Goal: Check status

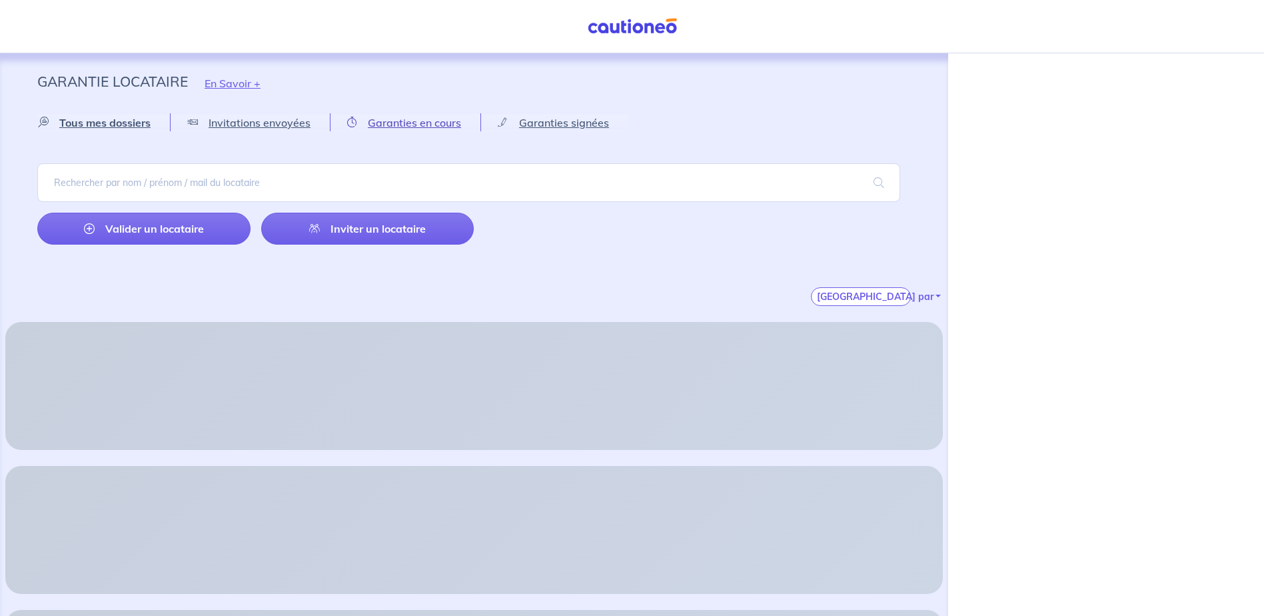
click at [435, 124] on span "Garanties en cours" at bounding box center [414, 122] width 93 height 13
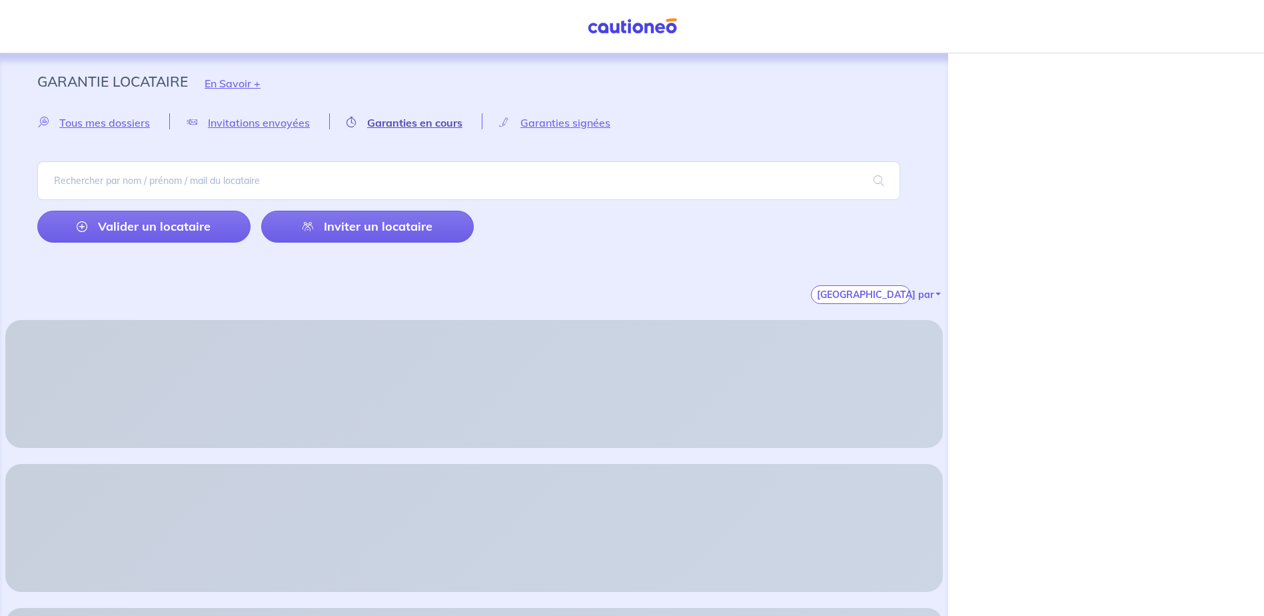
click at [409, 122] on span "Garanties en cours" at bounding box center [414, 122] width 95 height 13
click at [548, 127] on span "Garanties signées" at bounding box center [565, 122] width 90 height 13
click at [547, 119] on span "Garanties signées" at bounding box center [563, 122] width 91 height 13
click at [870, 292] on button "[GEOGRAPHIC_DATA] par" at bounding box center [861, 294] width 100 height 19
click at [849, 363] on link "Par statut" at bounding box center [864, 364] width 105 height 21
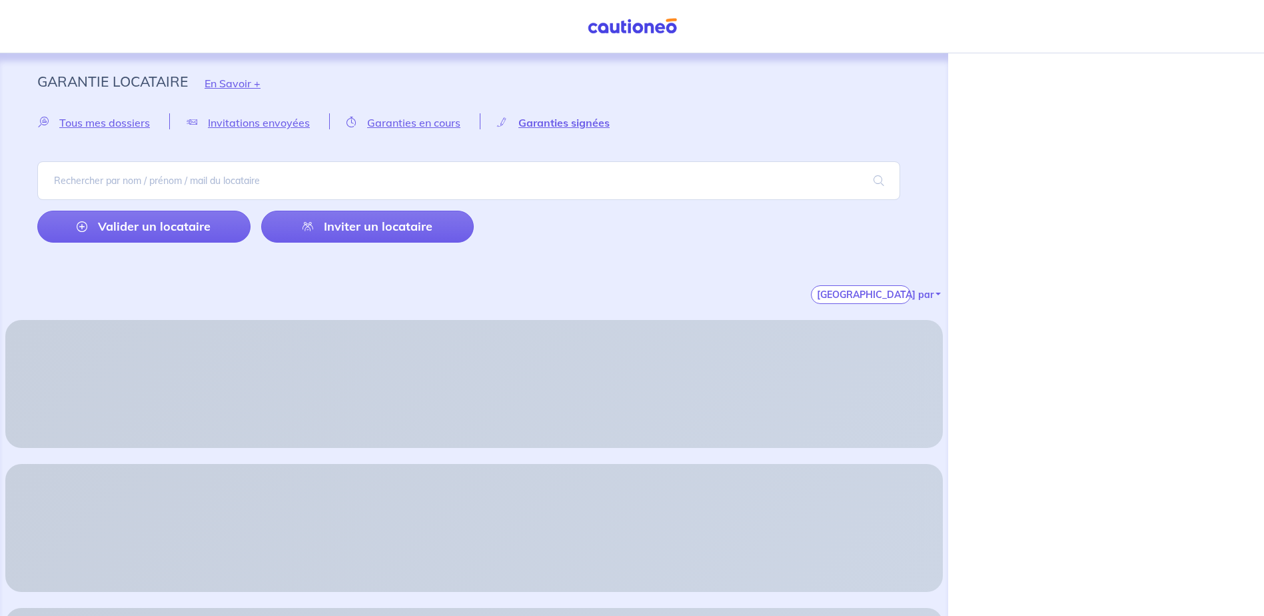
click at [624, 37] on span at bounding box center [632, 26] width 100 height 23
click at [622, 29] on img at bounding box center [632, 26] width 100 height 17
click at [98, 123] on span "Tous mes dossiers" at bounding box center [104, 122] width 91 height 13
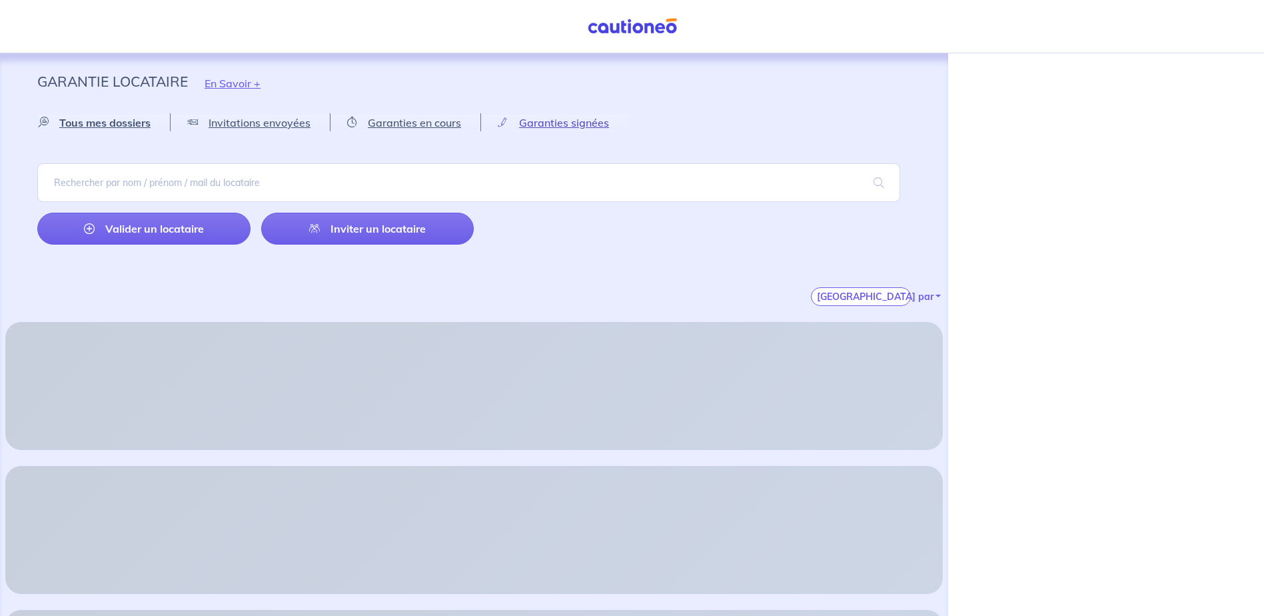
click at [602, 123] on span "Garanties signées" at bounding box center [564, 122] width 90 height 13
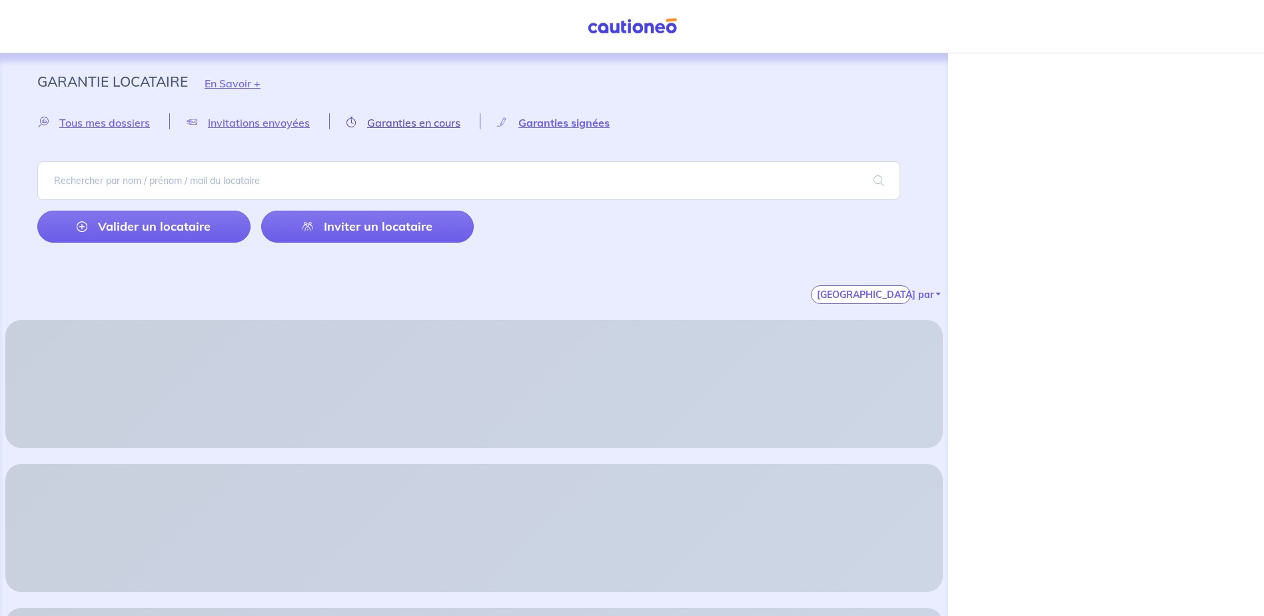
click at [420, 128] on span "Garanties en cours" at bounding box center [413, 122] width 93 height 13
click at [298, 122] on span "Invitations envoyées" at bounding box center [259, 122] width 102 height 13
click at [103, 125] on span "Tous mes dossiers" at bounding box center [104, 122] width 91 height 13
click at [608, 36] on span at bounding box center [632, 26] width 100 height 23
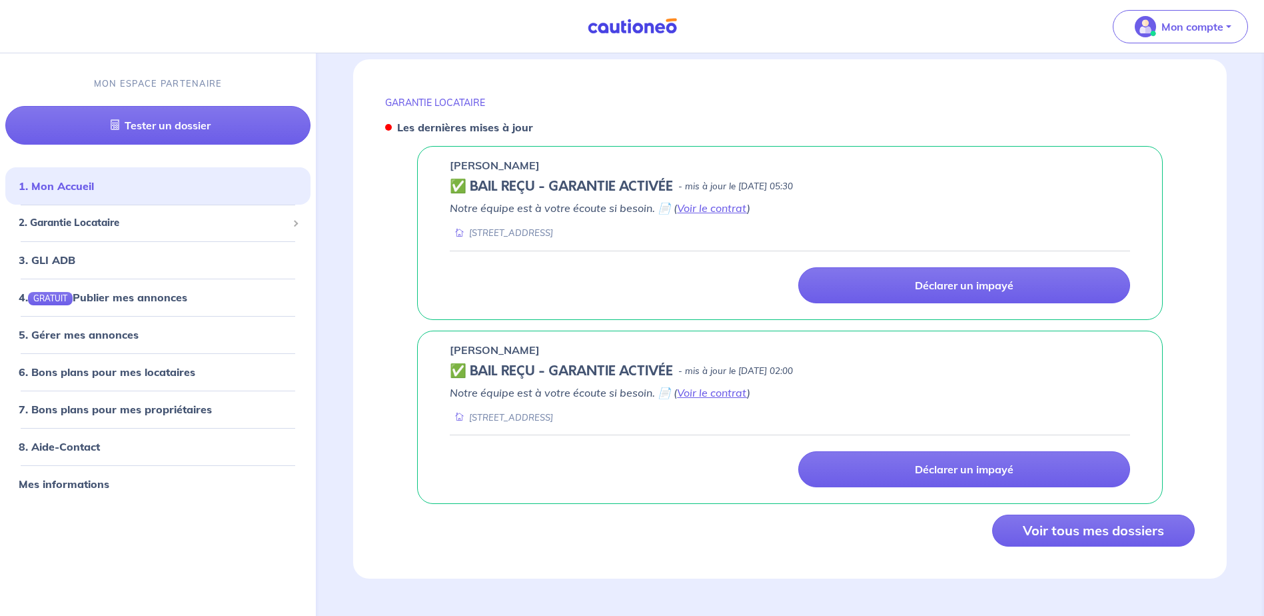
scroll to position [490, 0]
